Goal: Information Seeking & Learning: Check status

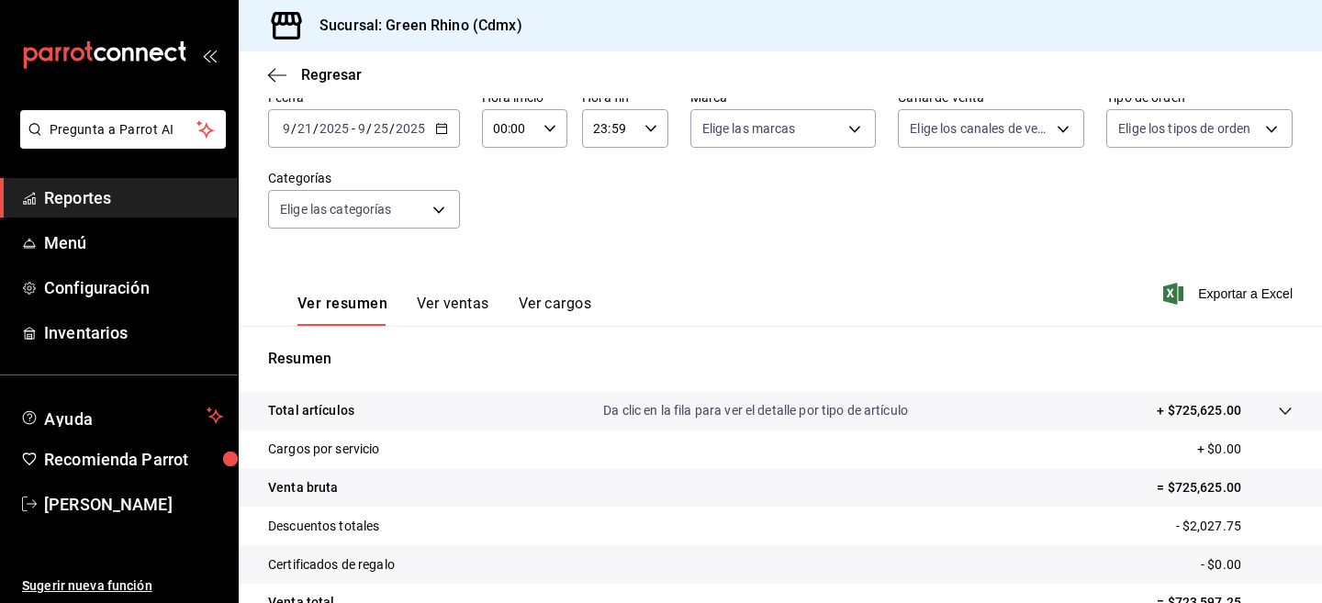
scroll to position [109, 0]
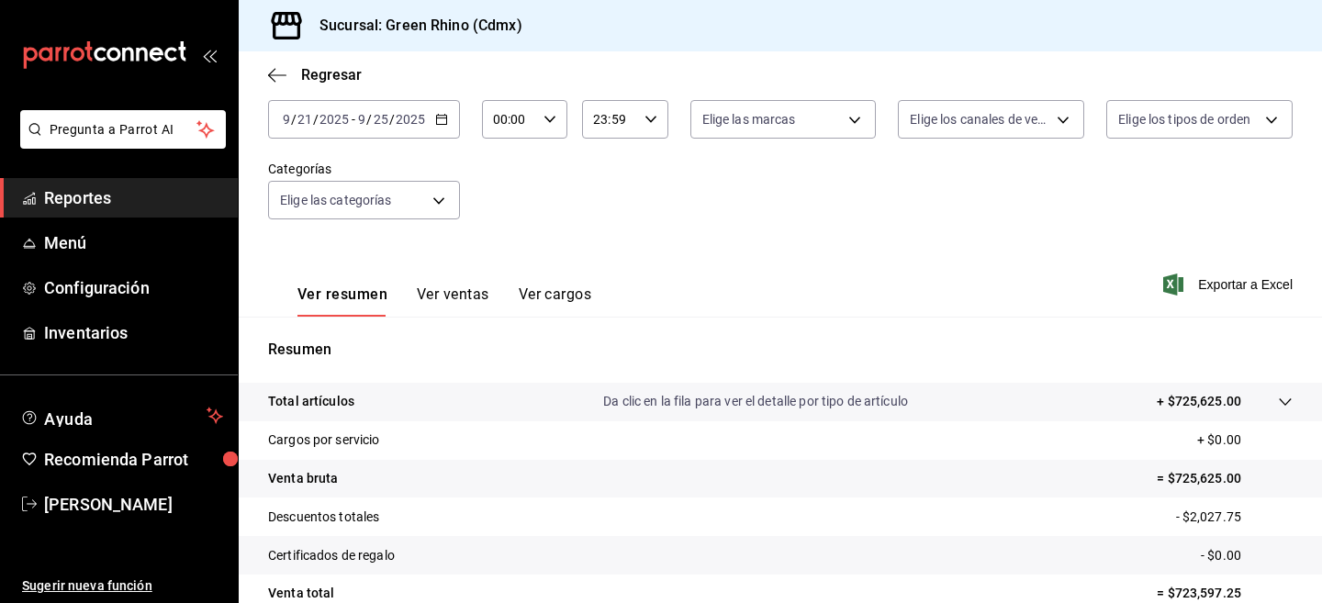
click at [559, 301] on button "Ver cargos" at bounding box center [555, 301] width 73 height 31
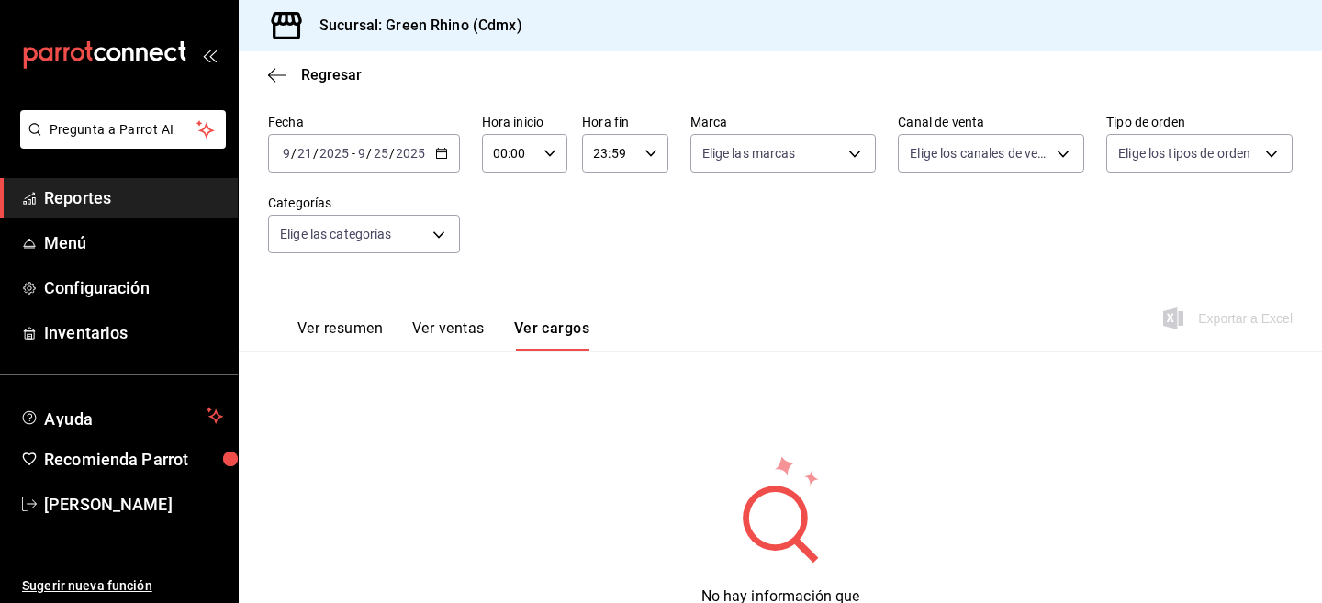
scroll to position [109, 0]
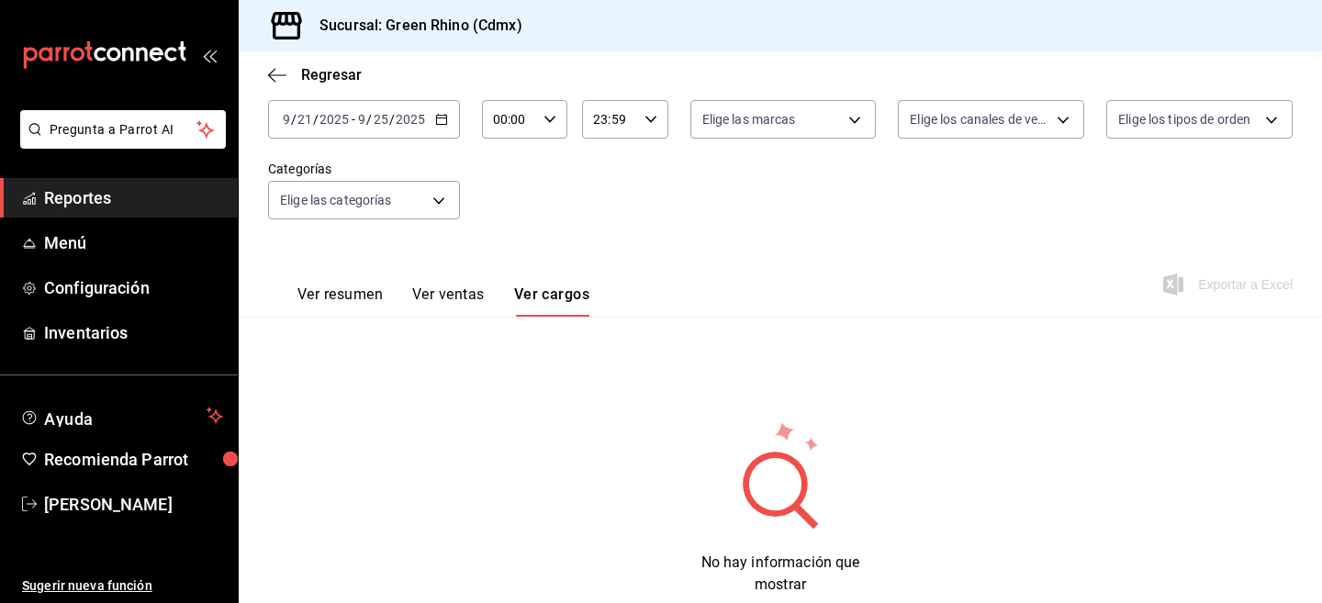
click at [331, 295] on button "Ver resumen" at bounding box center [340, 301] width 85 height 31
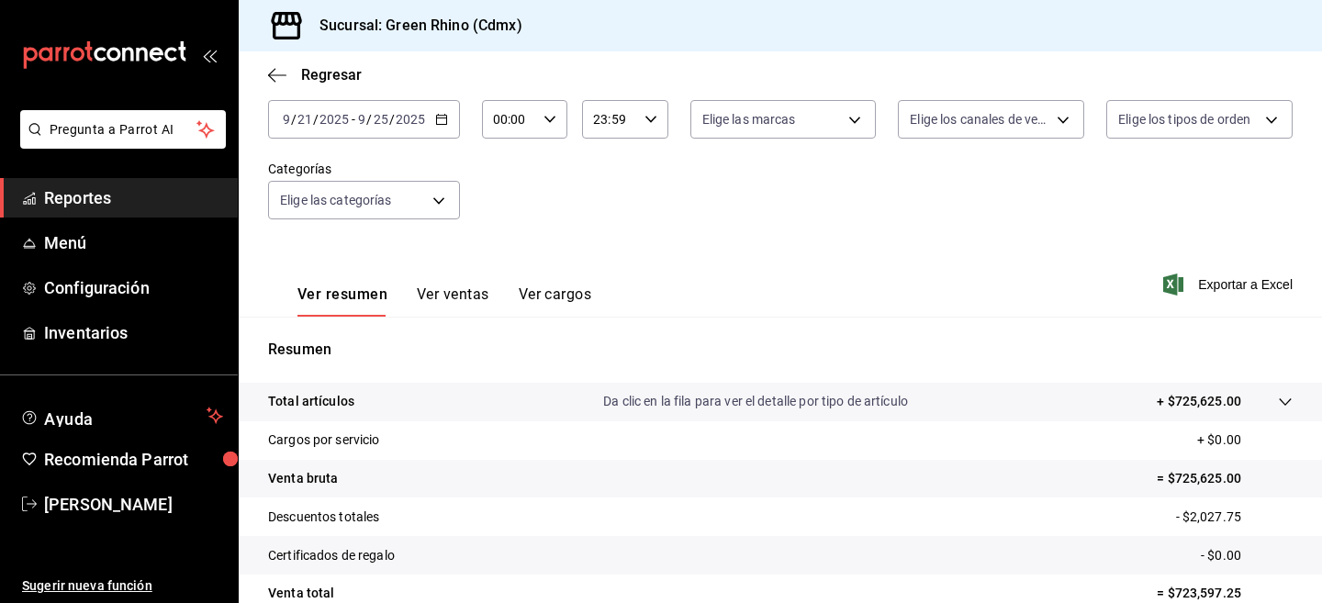
click at [454, 309] on button "Ver ventas" at bounding box center [453, 301] width 73 height 31
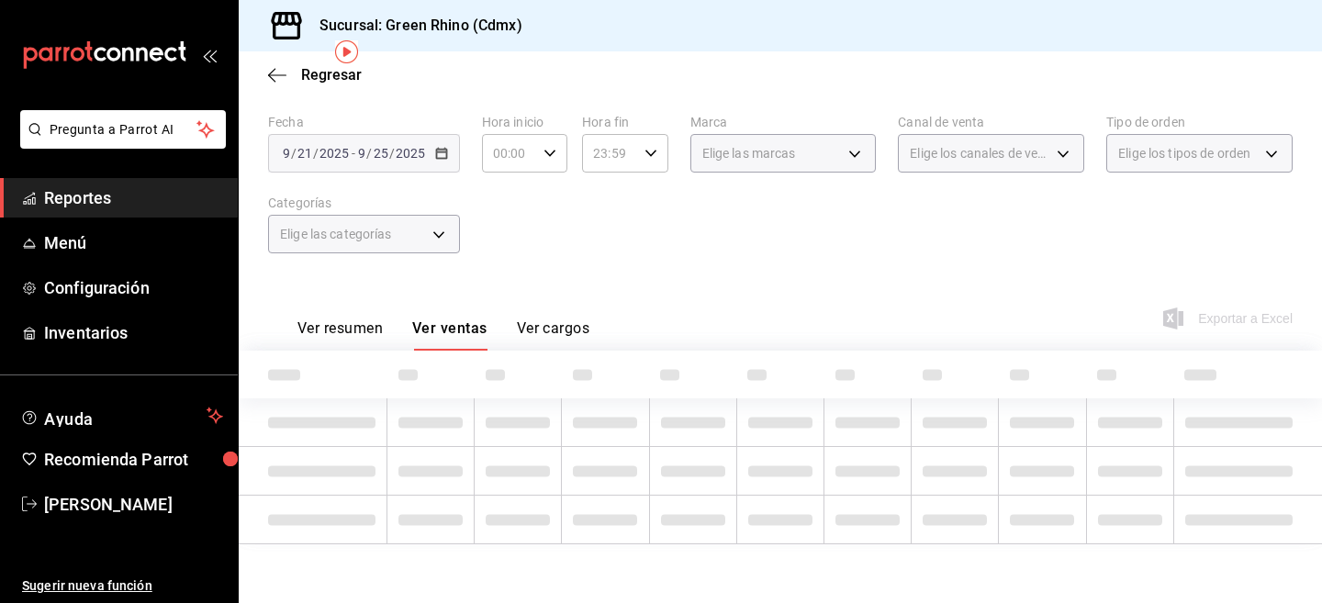
scroll to position [109, 0]
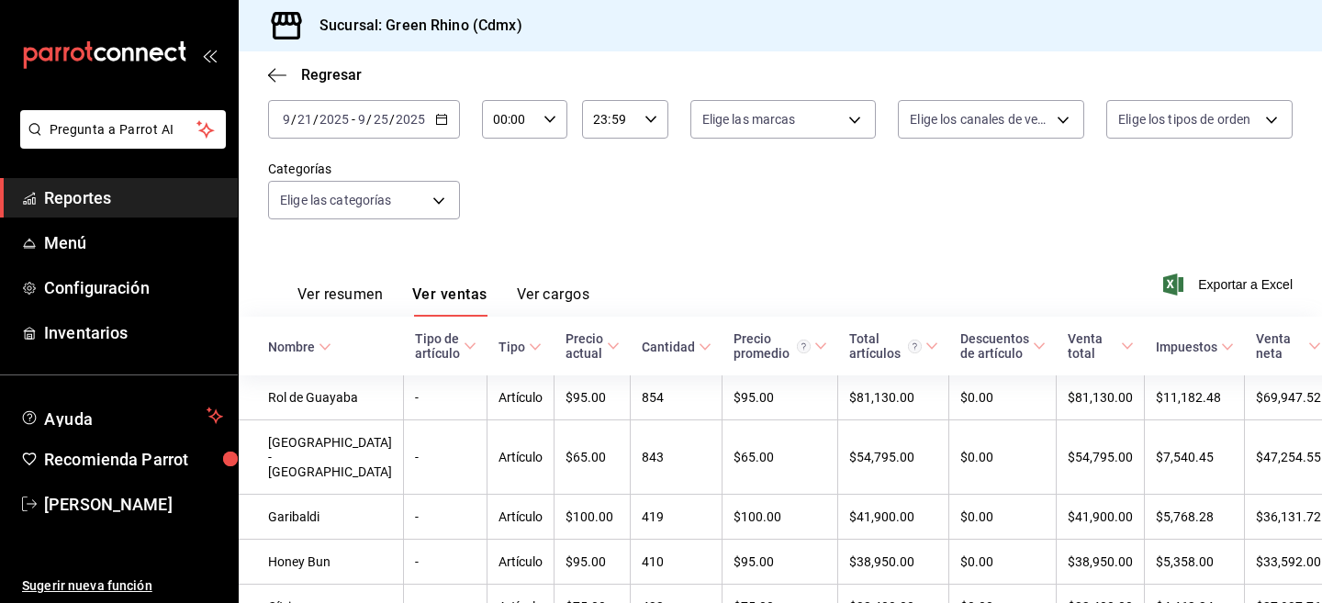
click at [44, 194] on span "Reportes" at bounding box center [133, 197] width 179 height 25
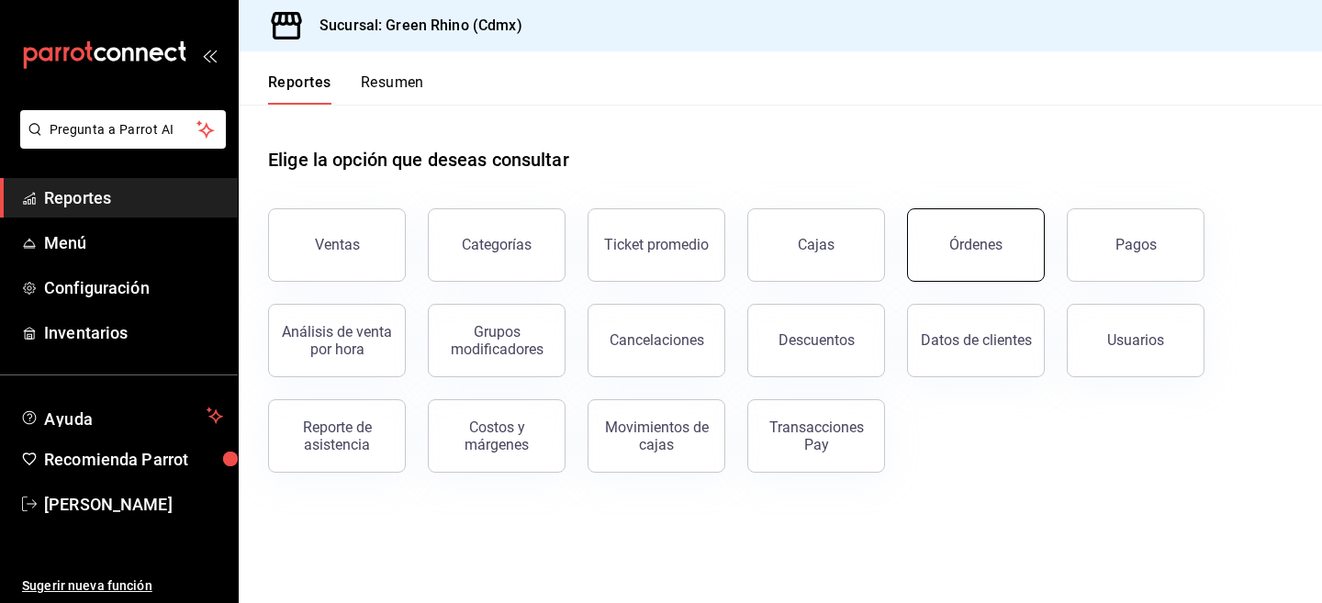
click at [972, 220] on button "Órdenes" at bounding box center [976, 244] width 138 height 73
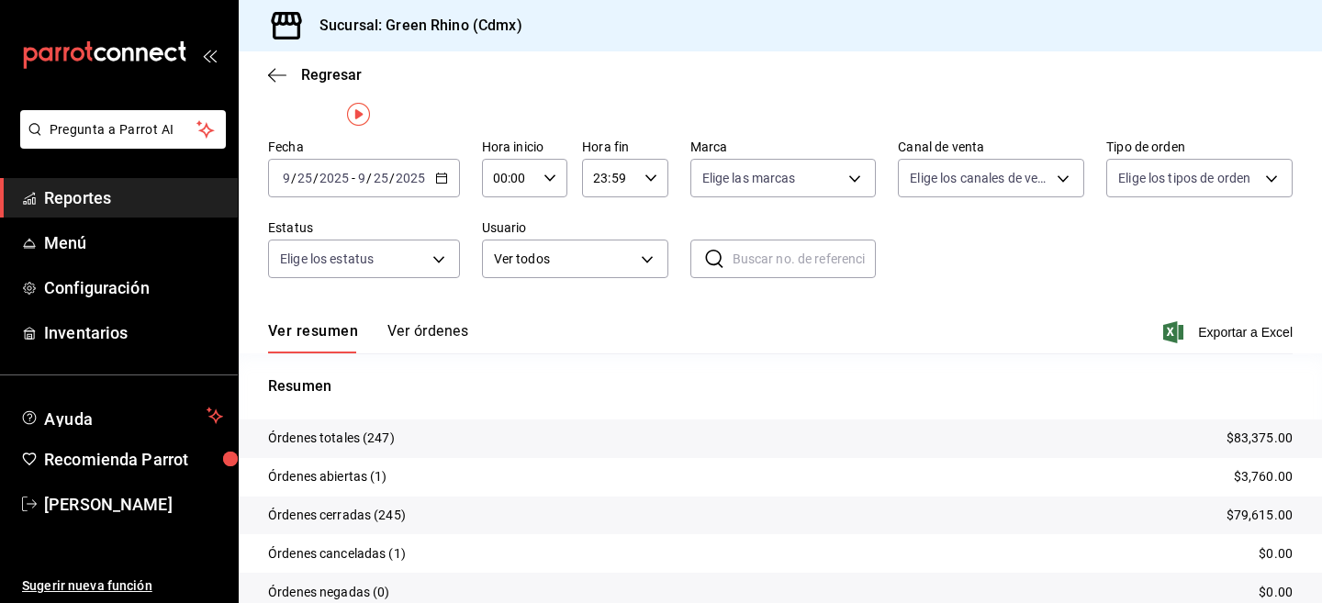
scroll to position [11, 0]
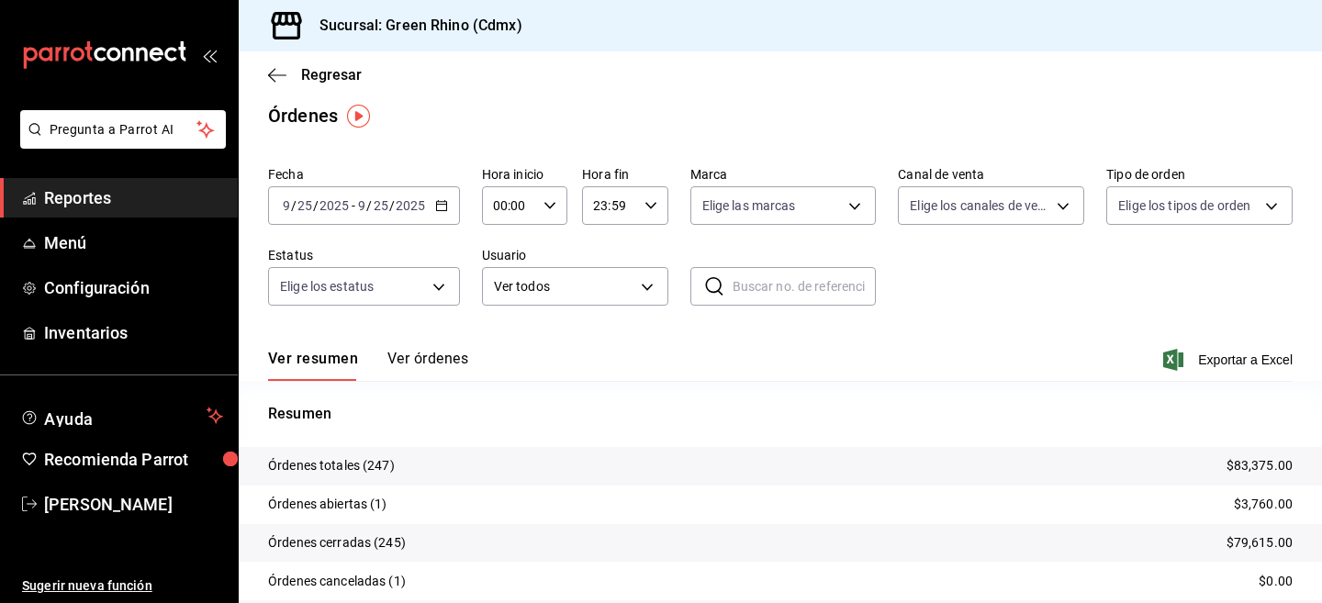
click at [415, 356] on button "Ver órdenes" at bounding box center [428, 365] width 81 height 31
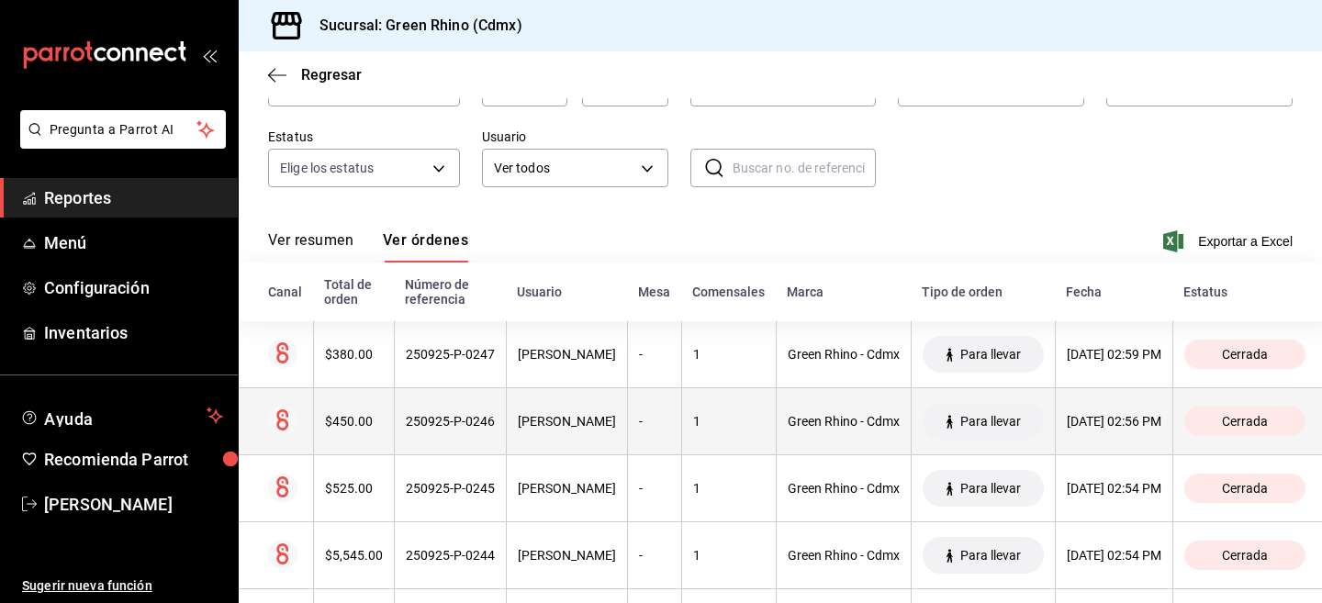
scroll to position [253, 0]
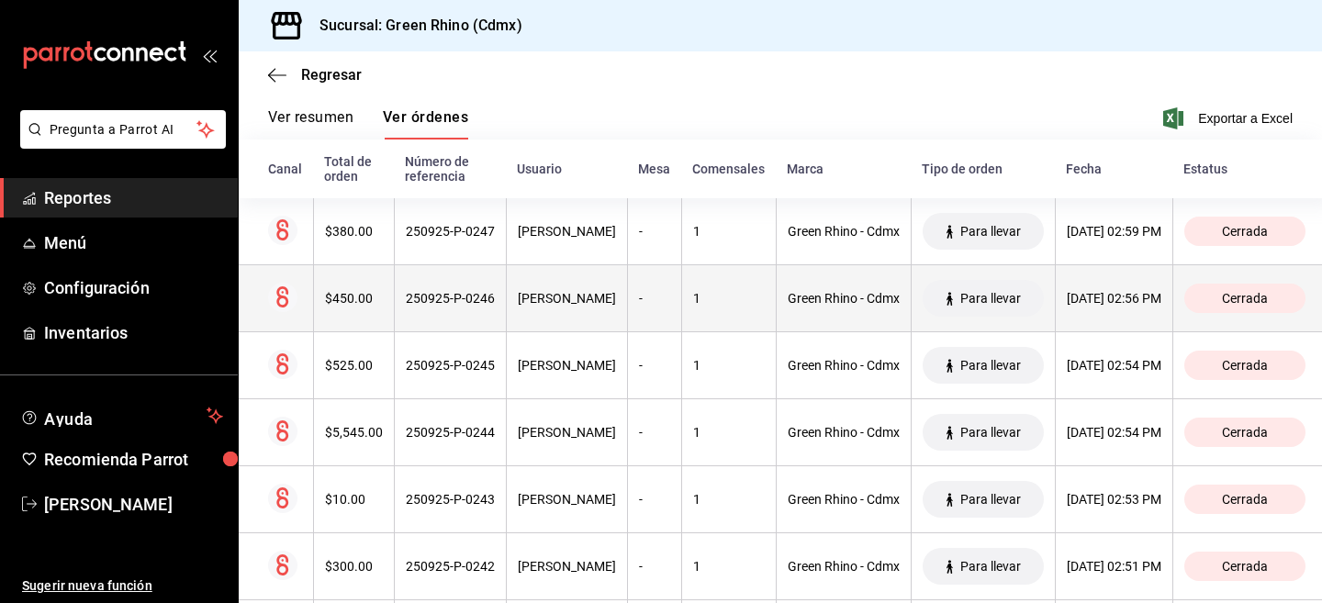
click at [627, 442] on th "-" at bounding box center [654, 432] width 54 height 67
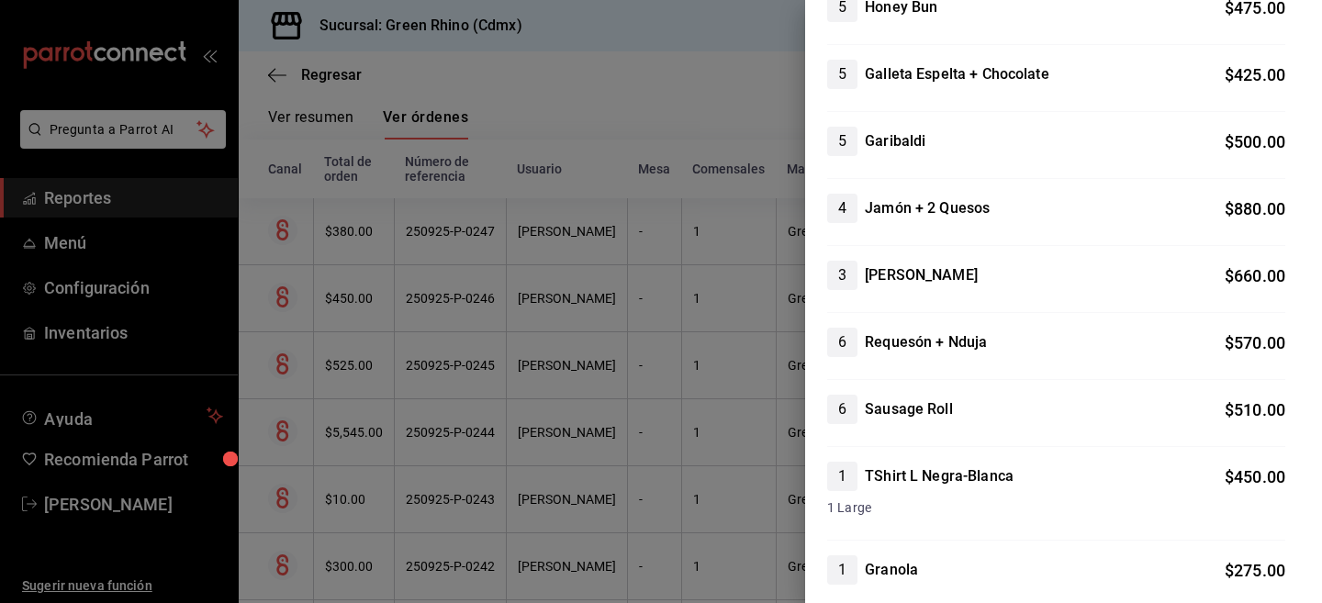
scroll to position [0, 0]
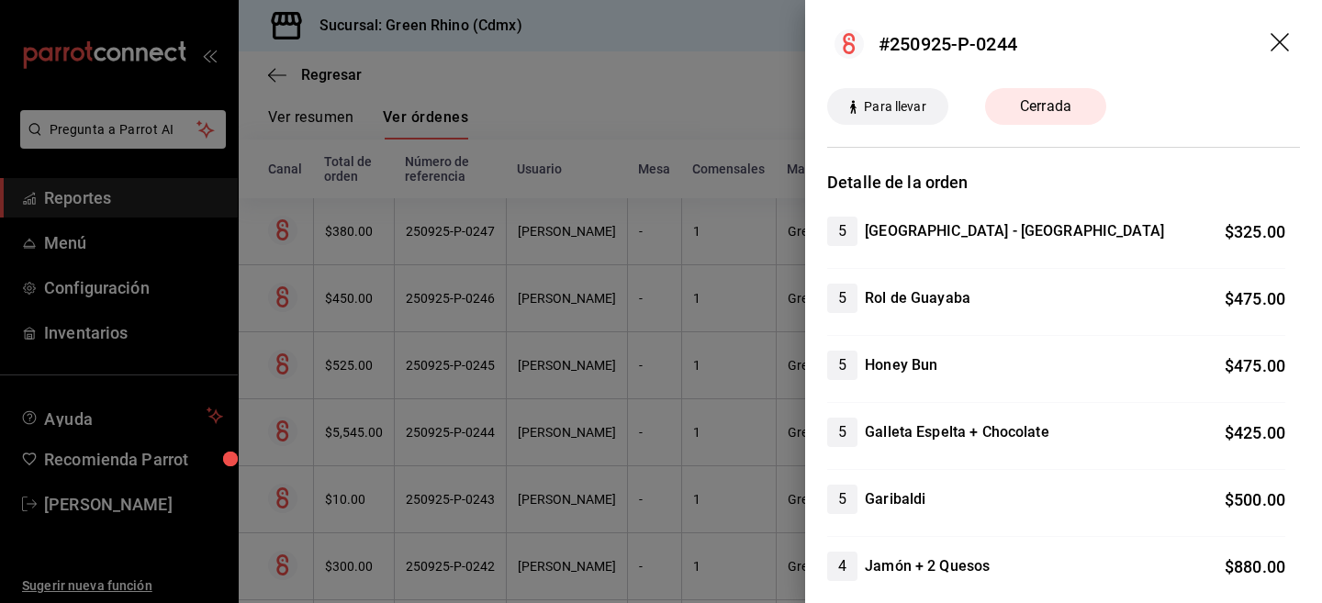
click at [1269, 35] on header "#250925-P-0244" at bounding box center [1063, 44] width 517 height 88
click at [1287, 38] on icon "drag" at bounding box center [1282, 44] width 22 height 22
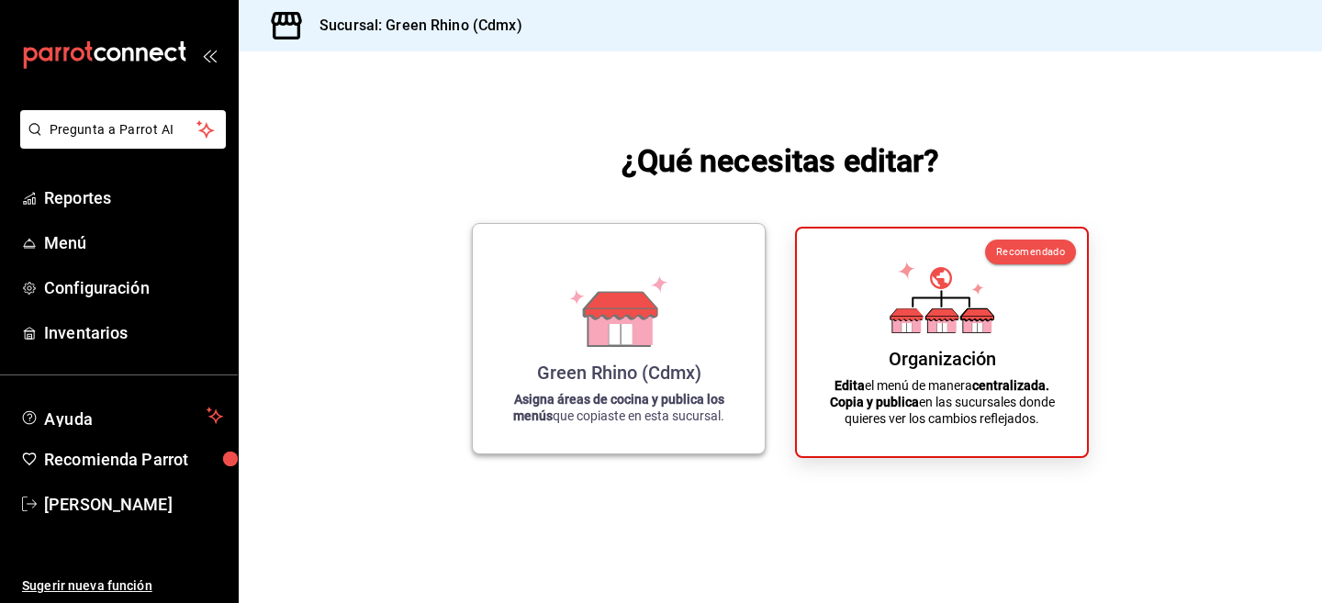
click at [587, 343] on icon at bounding box center [619, 311] width 105 height 72
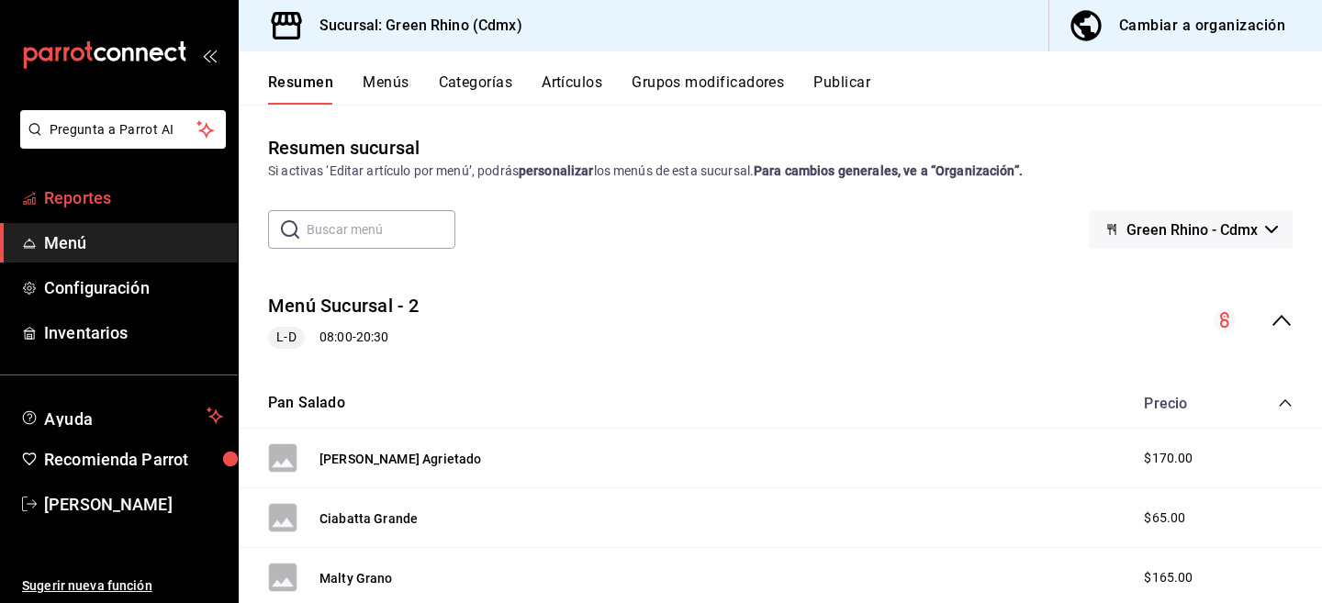
click at [70, 195] on span "Reportes" at bounding box center [133, 197] width 179 height 25
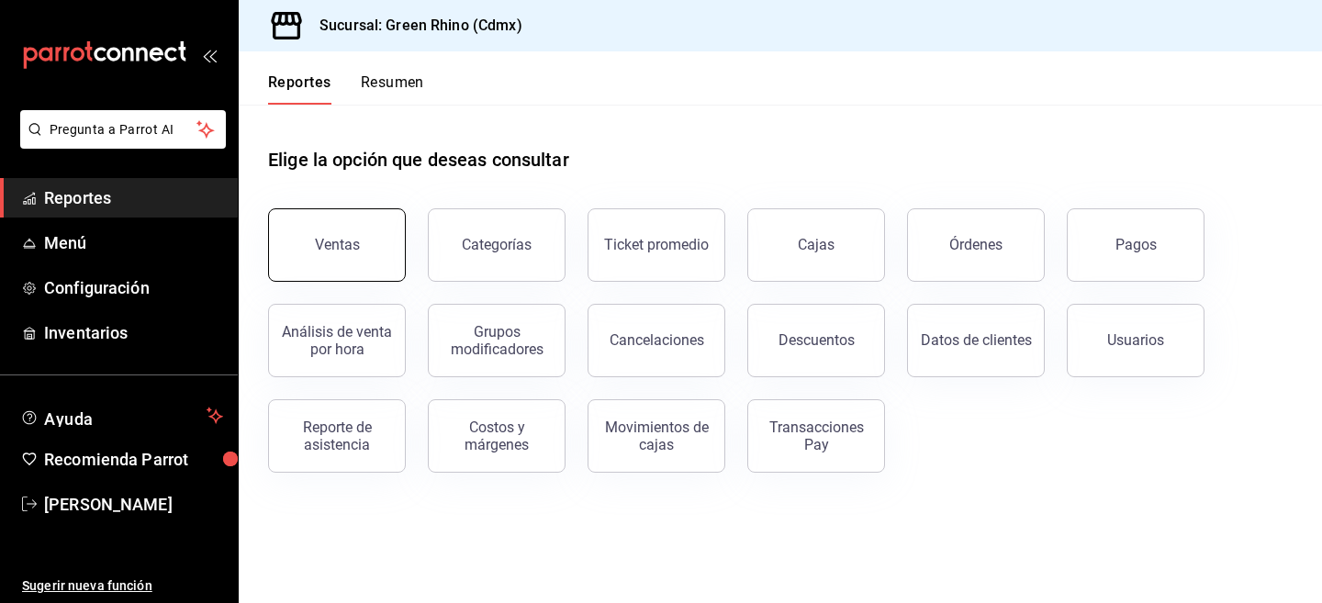
click at [360, 248] on button "Ventas" at bounding box center [337, 244] width 138 height 73
